Goal: Task Accomplishment & Management: Manage account settings

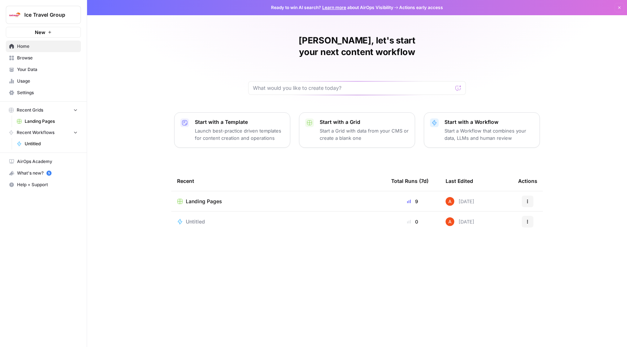
click at [30, 90] on span "Settings" at bounding box center [47, 93] width 61 height 7
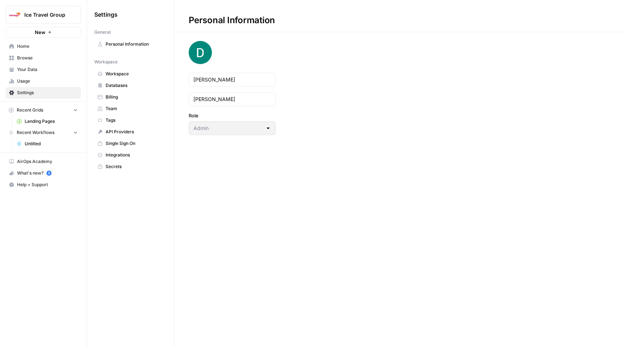
click at [128, 77] on span "Workspace" at bounding box center [135, 74] width 58 height 7
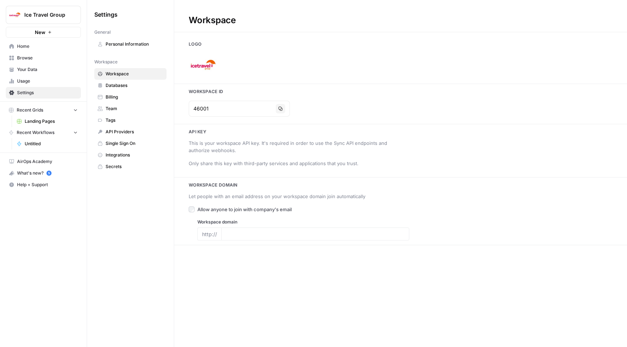
type input "[URL][DOMAIN_NAME]"
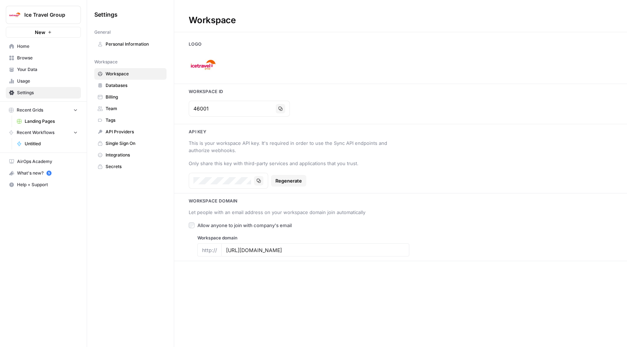
click at [134, 110] on span "Team" at bounding box center [135, 109] width 58 height 7
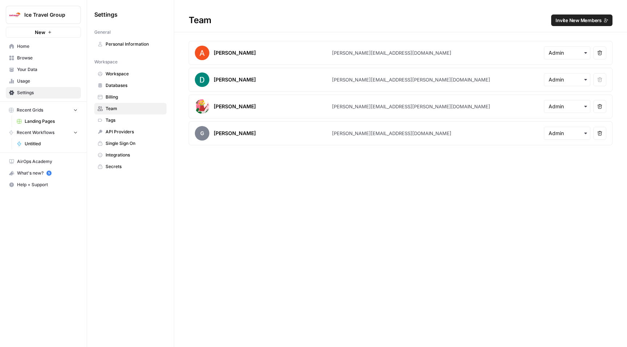
click at [569, 22] on span "Invite New Members" at bounding box center [578, 20] width 46 height 7
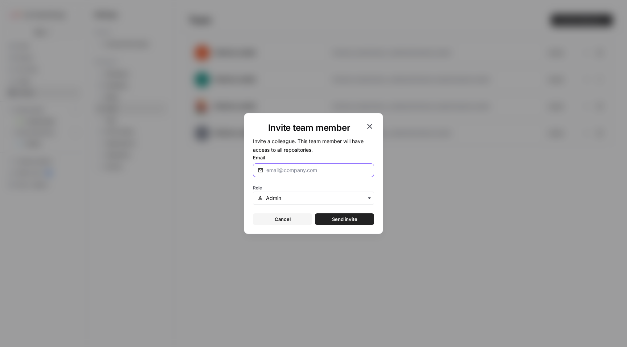
click at [309, 168] on input "Email" at bounding box center [317, 170] width 103 height 7
click at [313, 171] on input "[PERSON_NAME]" at bounding box center [317, 170] width 103 height 7
type input "[PERSON_NAME][EMAIL_ADDRESS][PERSON_NAME][DOMAIN_NAME]"
click at [332, 222] on span "Send invite" at bounding box center [344, 219] width 25 height 7
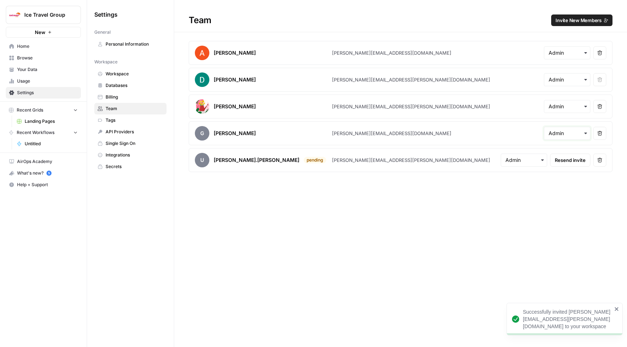
click at [557, 132] on input "text" at bounding box center [566, 133] width 37 height 7
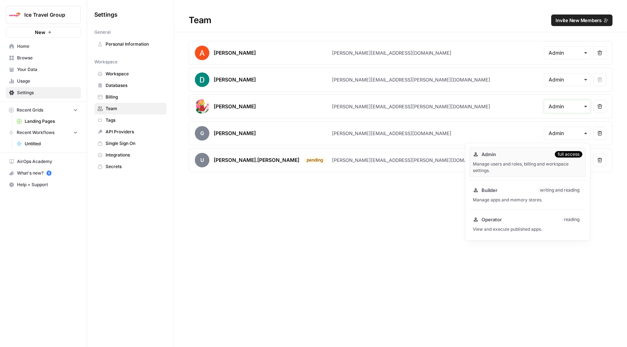
click at [568, 106] on input "text" at bounding box center [566, 106] width 37 height 7
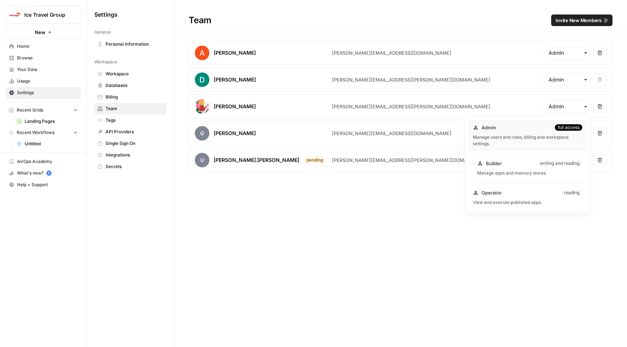
click at [503, 169] on div "Builder writing and reading Manage apps and memory stores." at bounding box center [530, 168] width 112 height 23
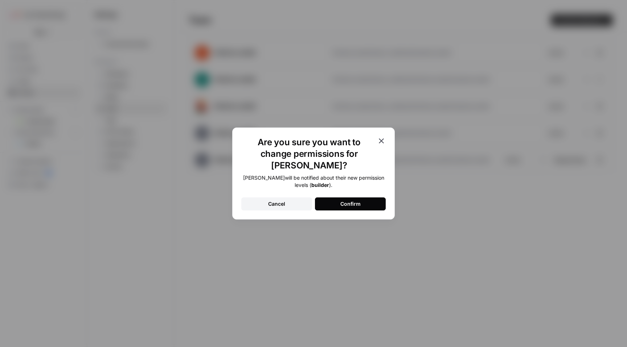
click at [359, 201] on div "Confirm" at bounding box center [350, 204] width 20 height 7
